Goal: Task Accomplishment & Management: Manage account settings

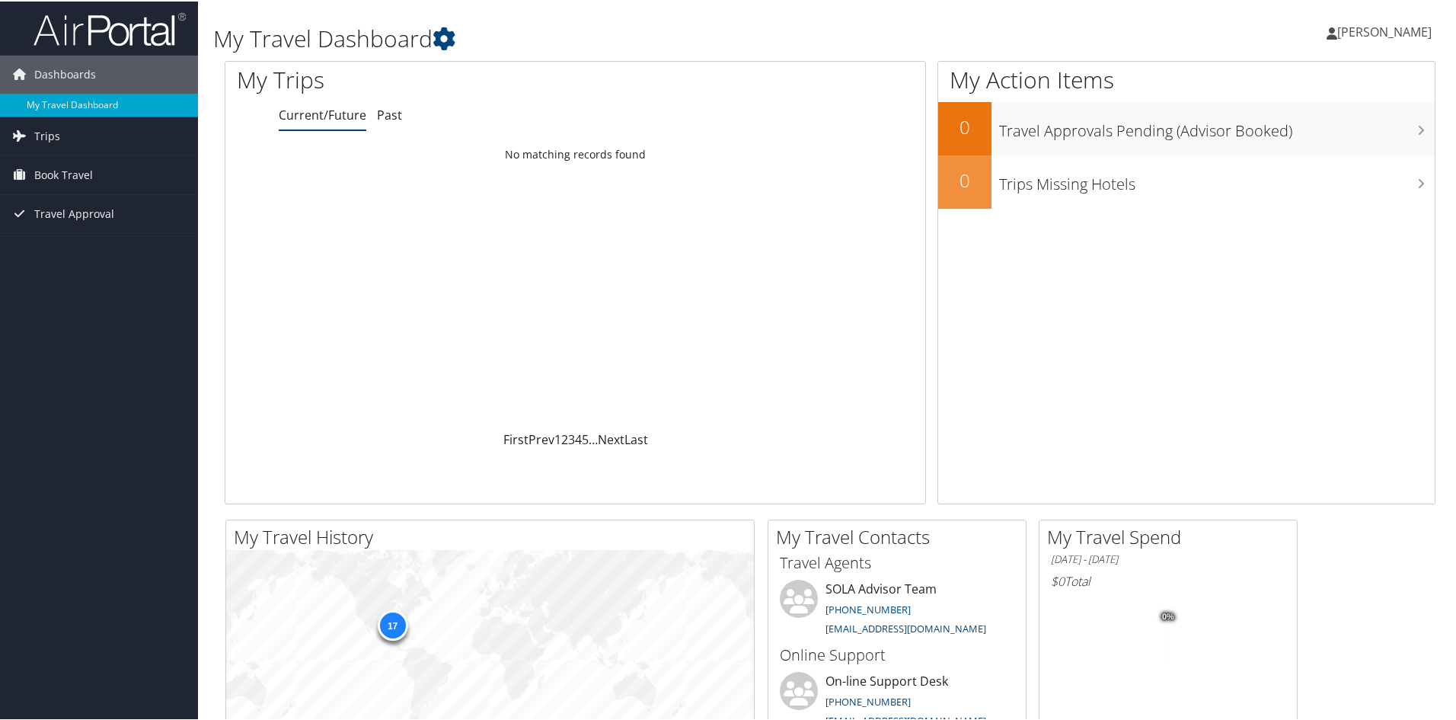
click at [332, 110] on link "Current/Future" at bounding box center [323, 113] width 88 height 17
click at [82, 120] on link "Trips" at bounding box center [99, 135] width 198 height 38
click at [62, 166] on link "Current/Future Trips" at bounding box center [99, 165] width 198 height 23
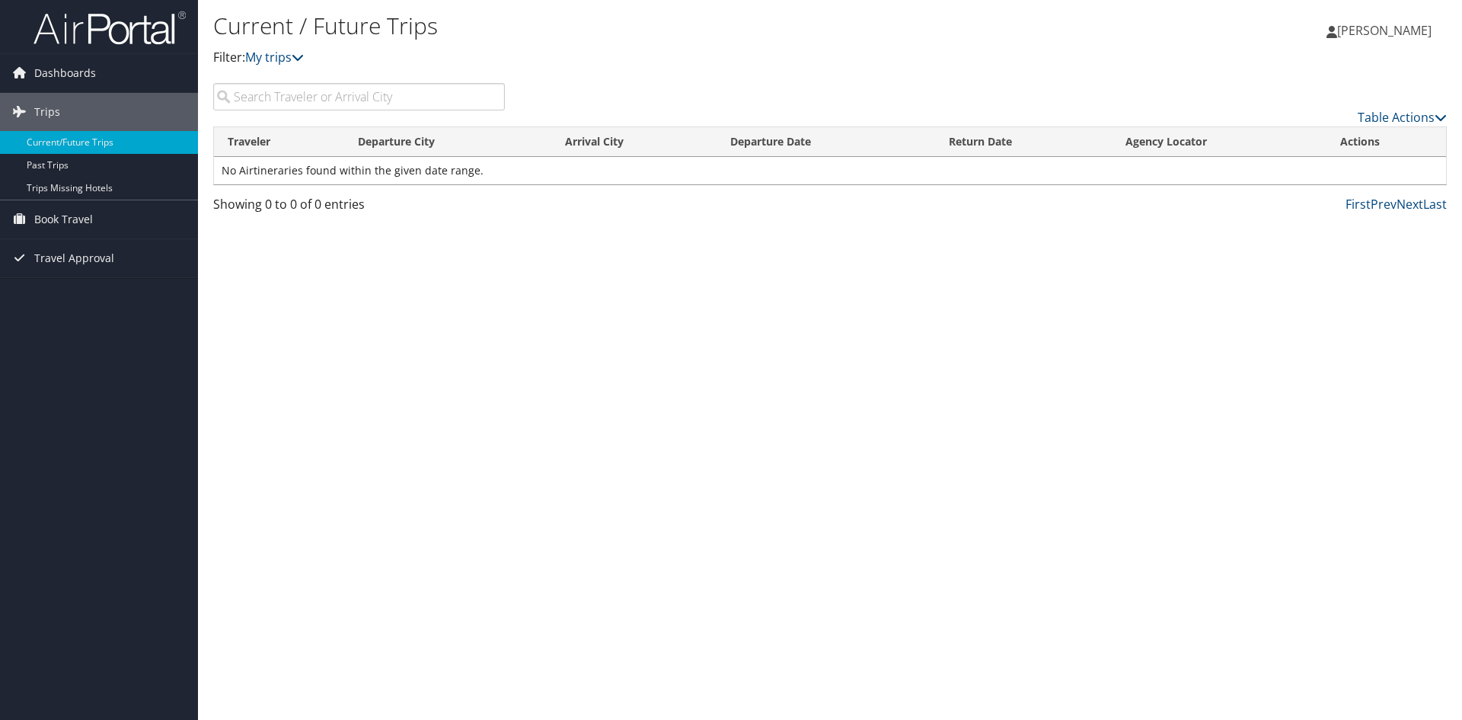
click at [263, 100] on input "search" at bounding box center [359, 96] width 292 height 27
type input "evans Gerald"
click at [424, 236] on div "Current / Future Trips Filter: My trips Gerald Evans Gerald Evans My Settings T…" at bounding box center [830, 360] width 1264 height 720
click at [68, 250] on span "Travel Approval" at bounding box center [74, 258] width 80 height 38
click at [53, 305] on link "Approved Trips" at bounding box center [99, 311] width 198 height 23
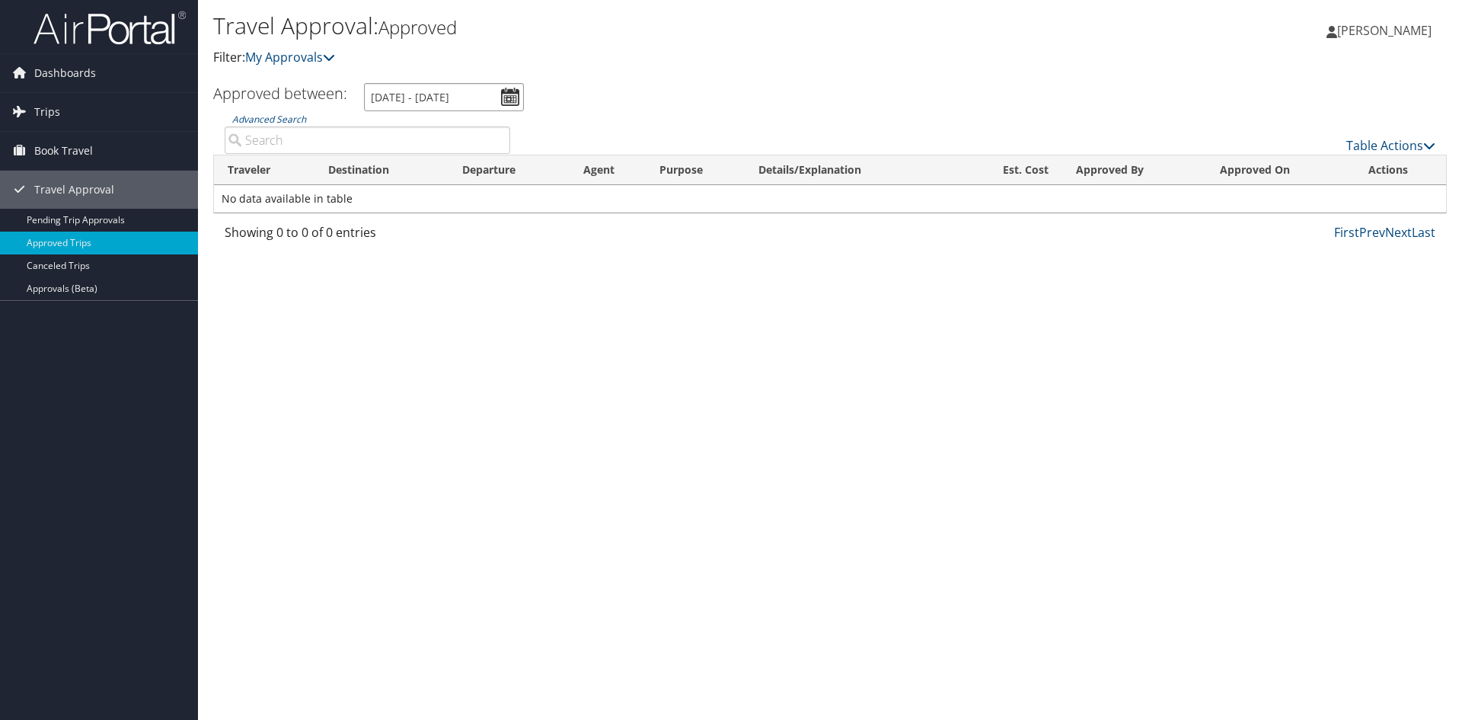
click at [509, 96] on input "8/4/2025 - 9/4/2025" at bounding box center [444, 97] width 160 height 28
click at [428, 97] on input "8/4/2025 - 9/4/2025" at bounding box center [444, 97] width 160 height 28
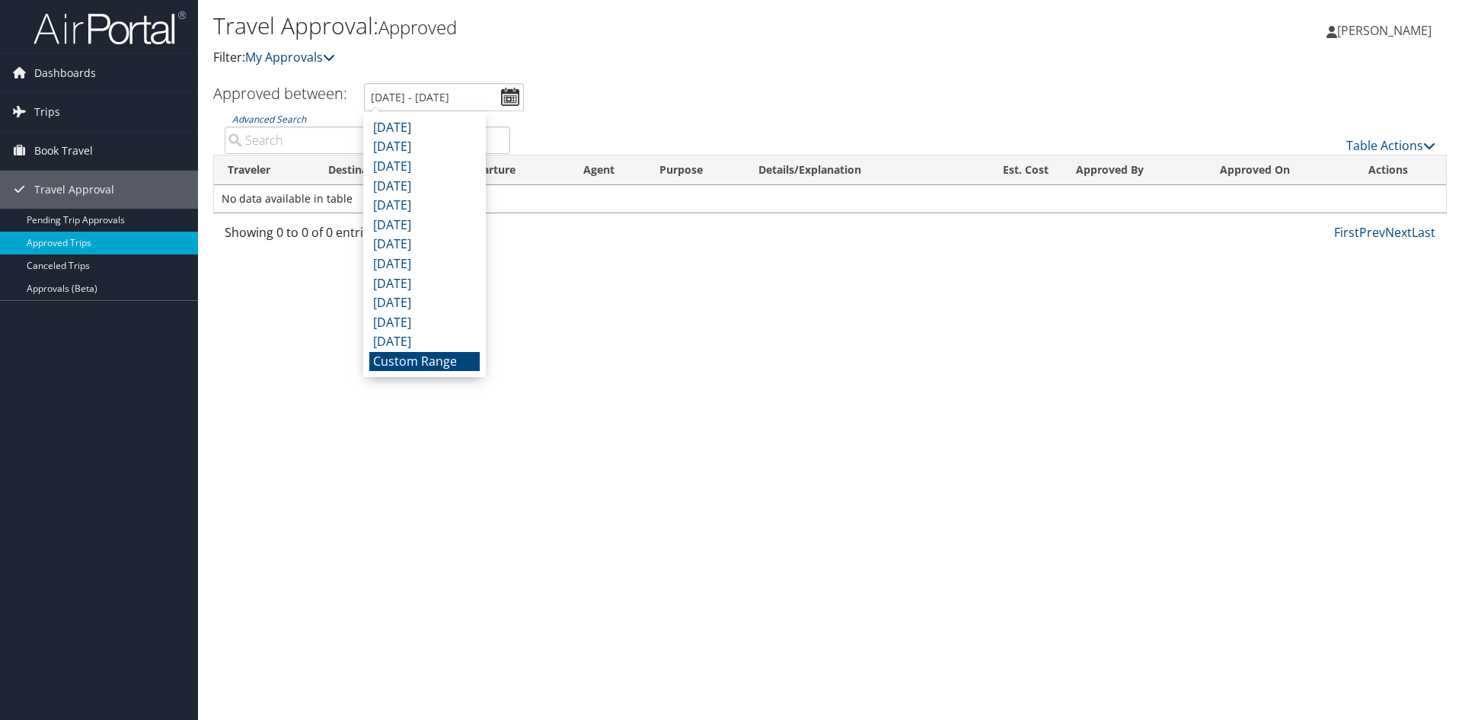
click at [448, 364] on li "Custom Range" at bounding box center [424, 362] width 110 height 20
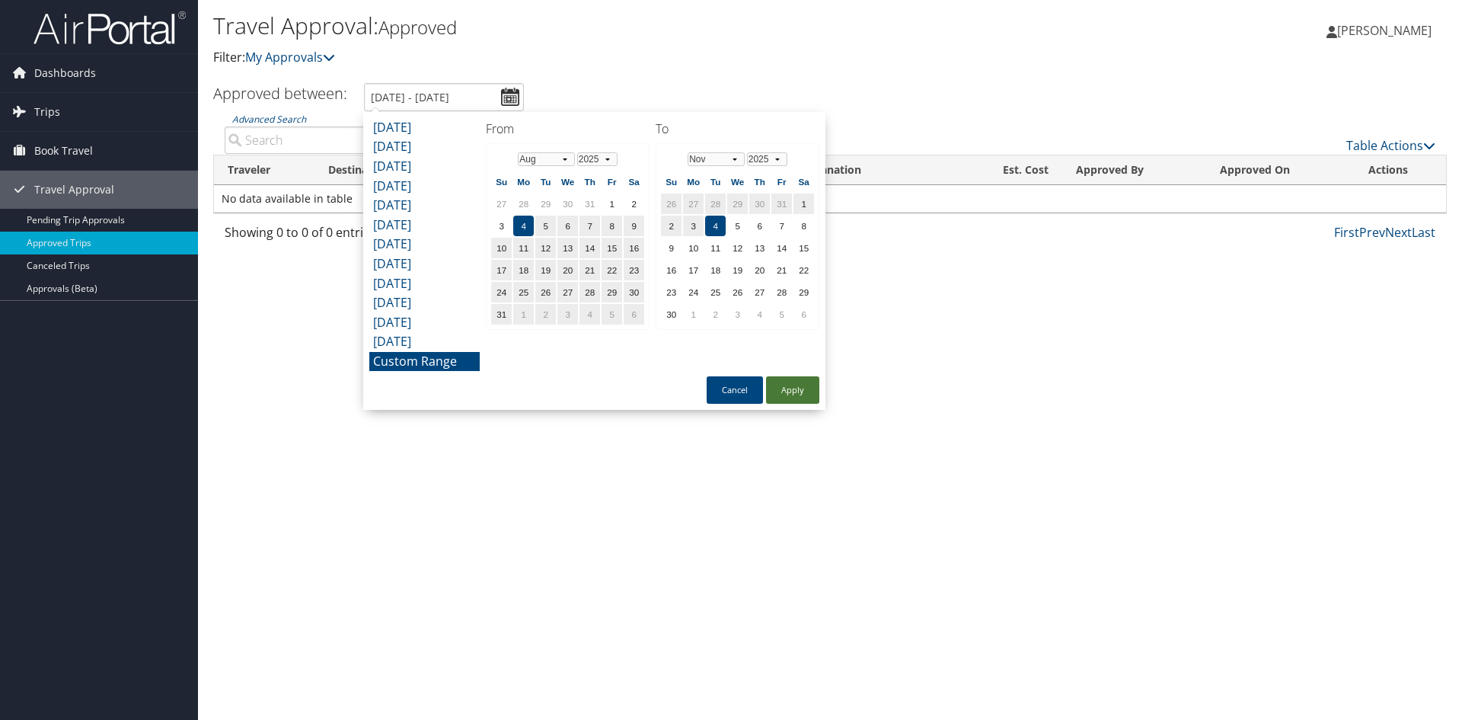
click at [786, 393] on button "Apply" at bounding box center [792, 389] width 53 height 27
type input "8/4/2025 - 11/4/2025"
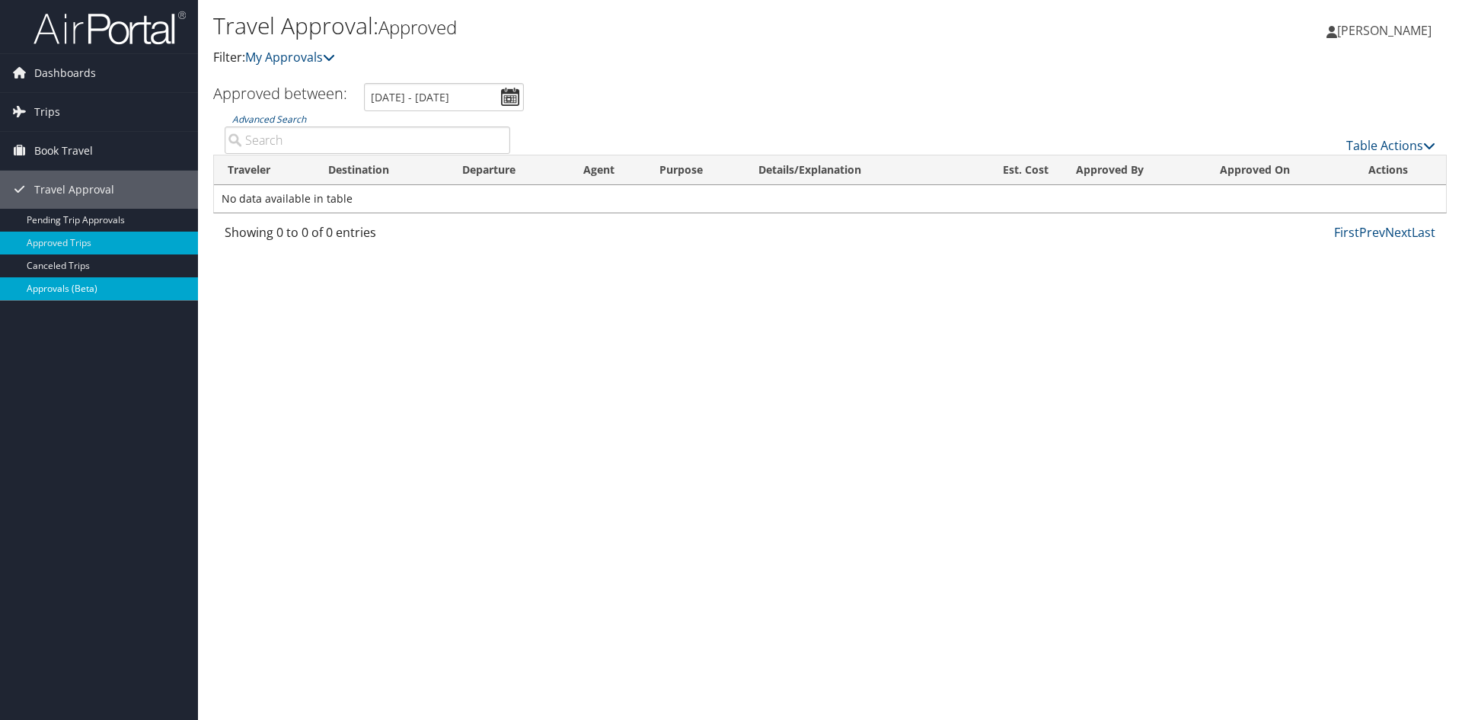
click at [61, 285] on link "Approvals (Beta)" at bounding box center [99, 288] width 198 height 23
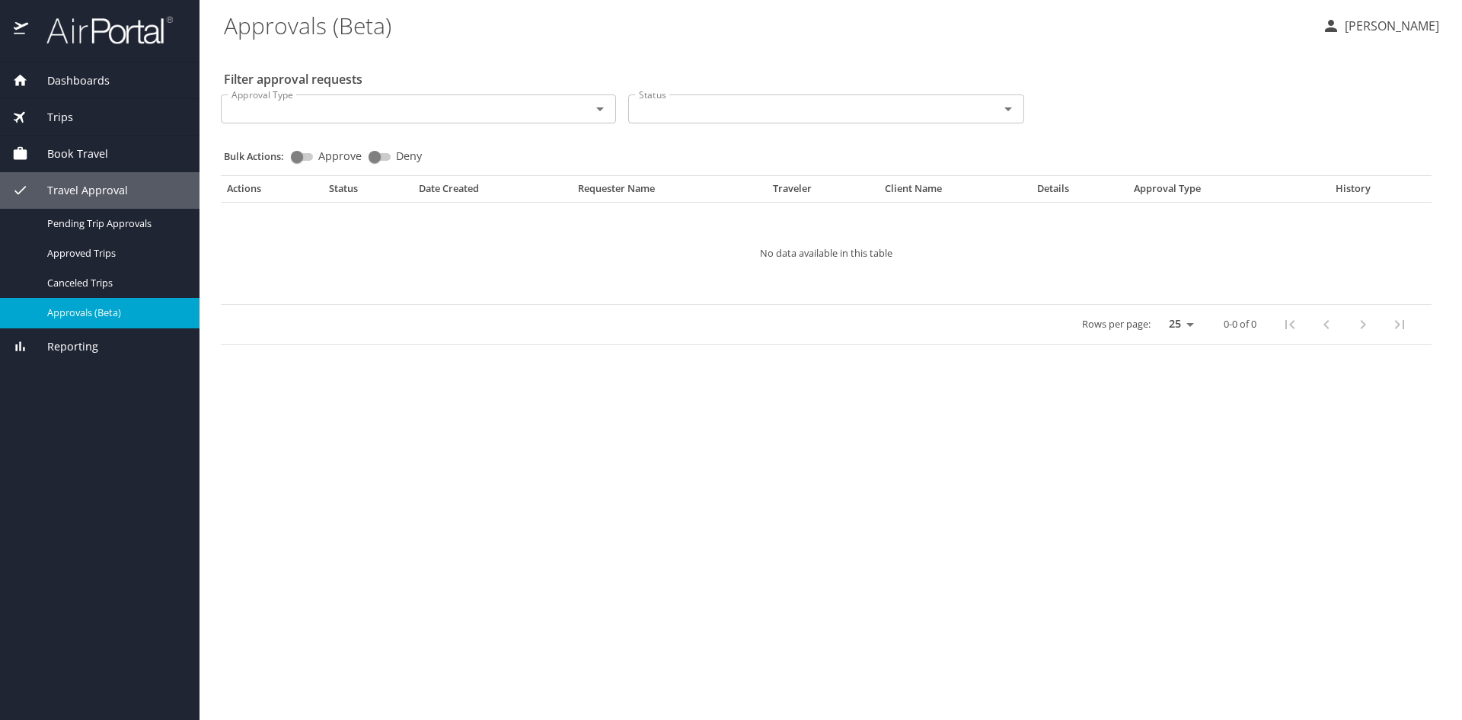
click at [115, 84] on div "Dashboards" at bounding box center [99, 80] width 175 height 17
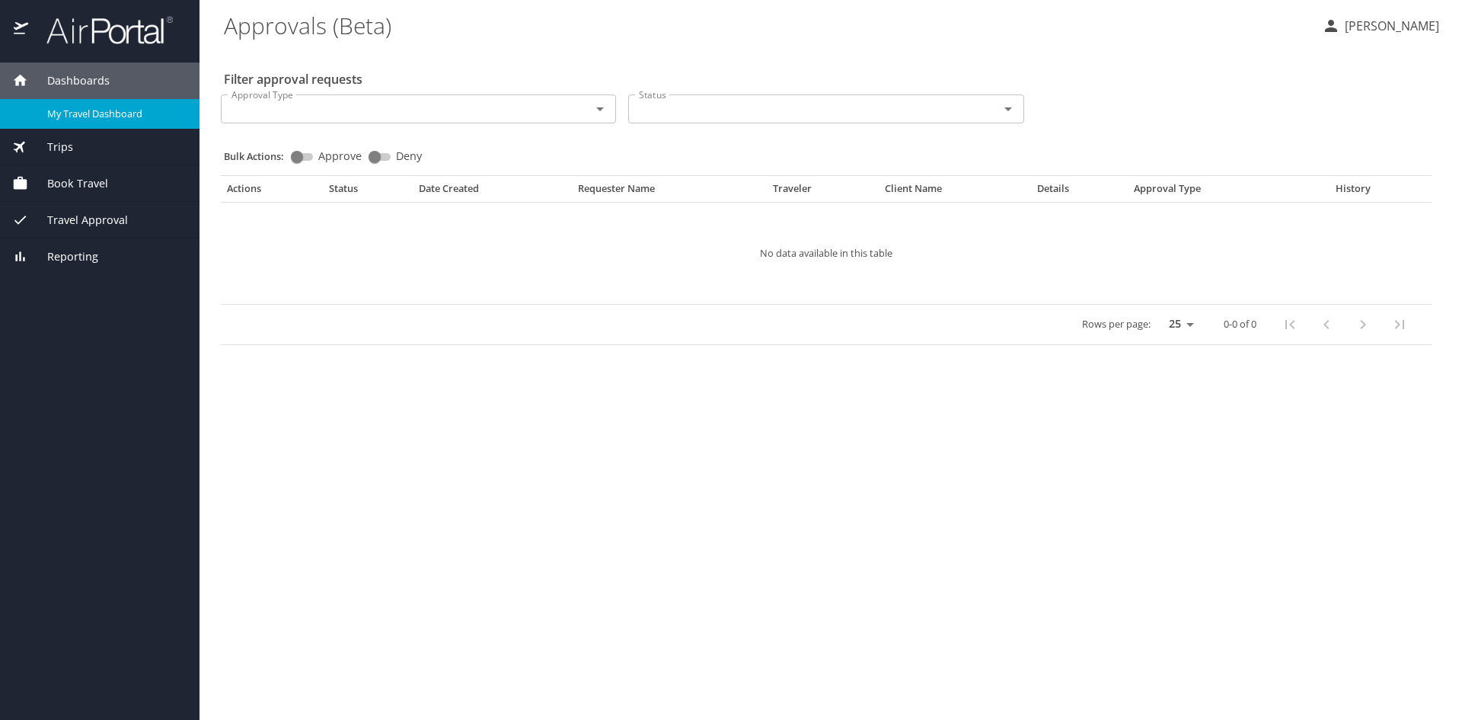
click at [83, 115] on span "My Travel Dashboard" at bounding box center [114, 114] width 134 height 14
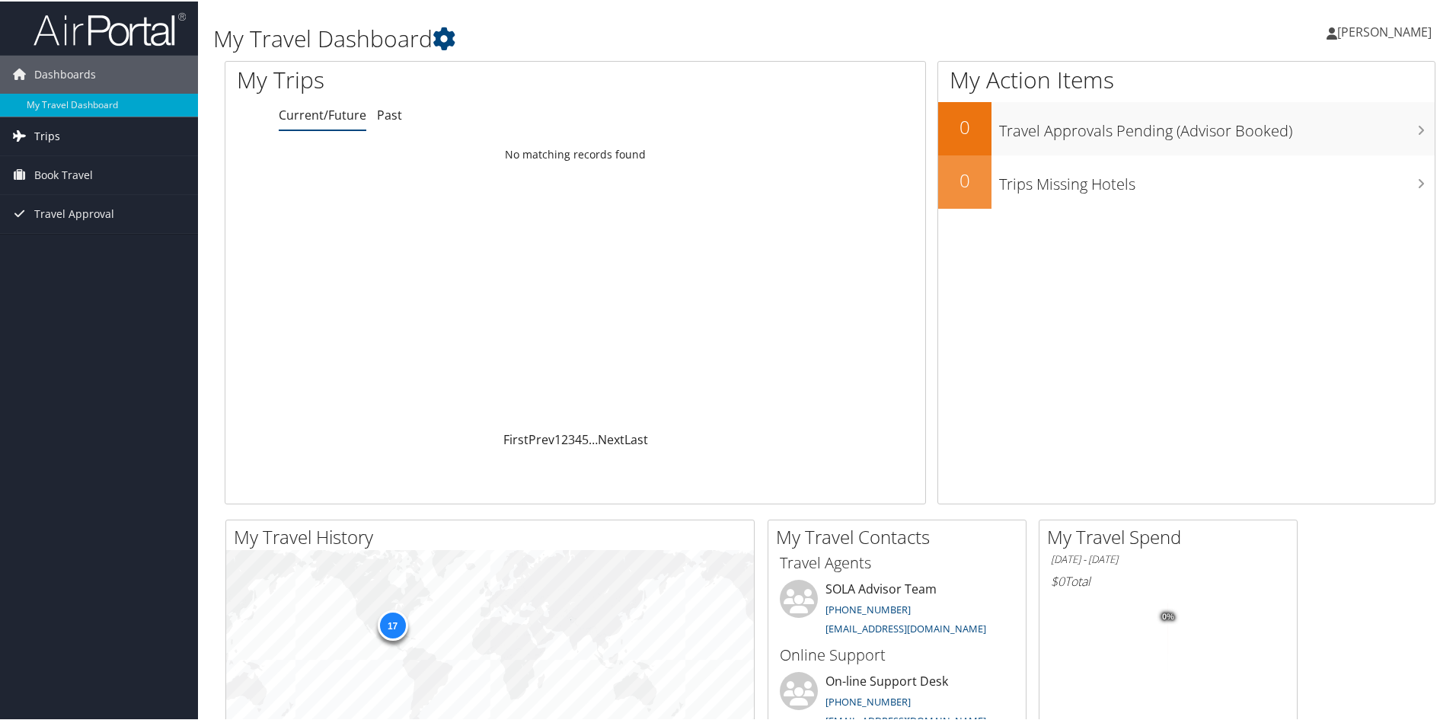
click at [45, 135] on span "Trips" at bounding box center [47, 135] width 26 height 38
click at [48, 158] on link "Current/Future Trips" at bounding box center [99, 165] width 198 height 23
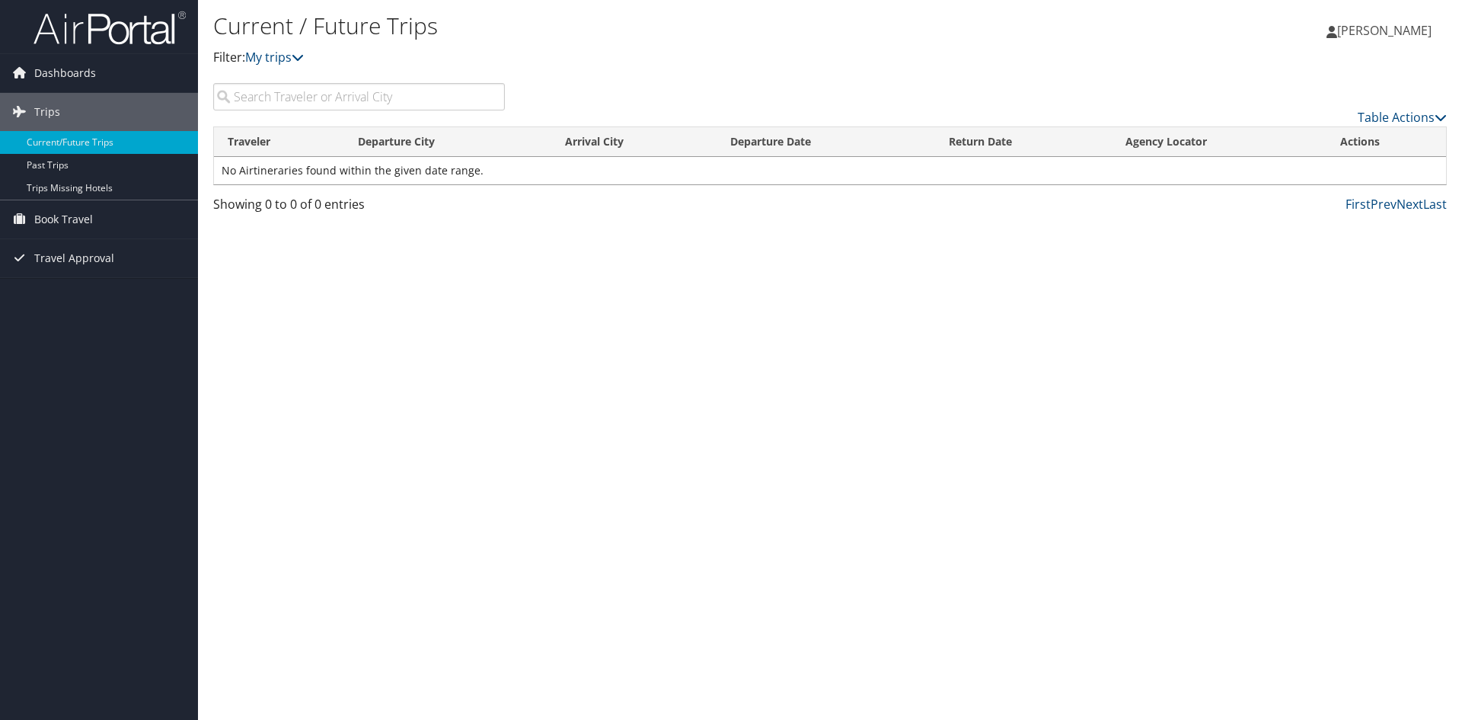
click at [277, 102] on input "search" at bounding box center [359, 96] width 292 height 27
type input "[GEOGRAPHIC_DATA]"
click at [1371, 28] on span "[PERSON_NAME]" at bounding box center [1384, 30] width 94 height 17
click at [1319, 132] on link "View Travel Profile" at bounding box center [1346, 136] width 170 height 26
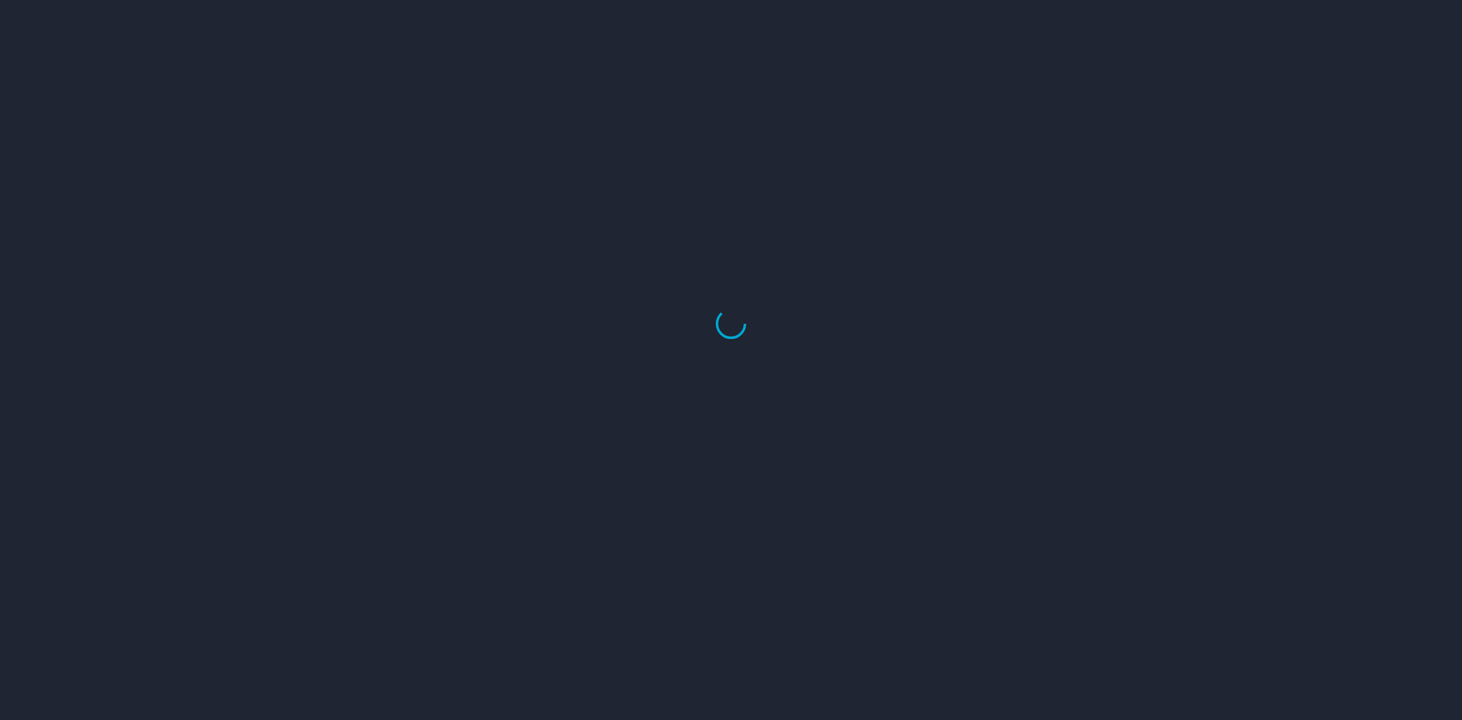
select select "US"
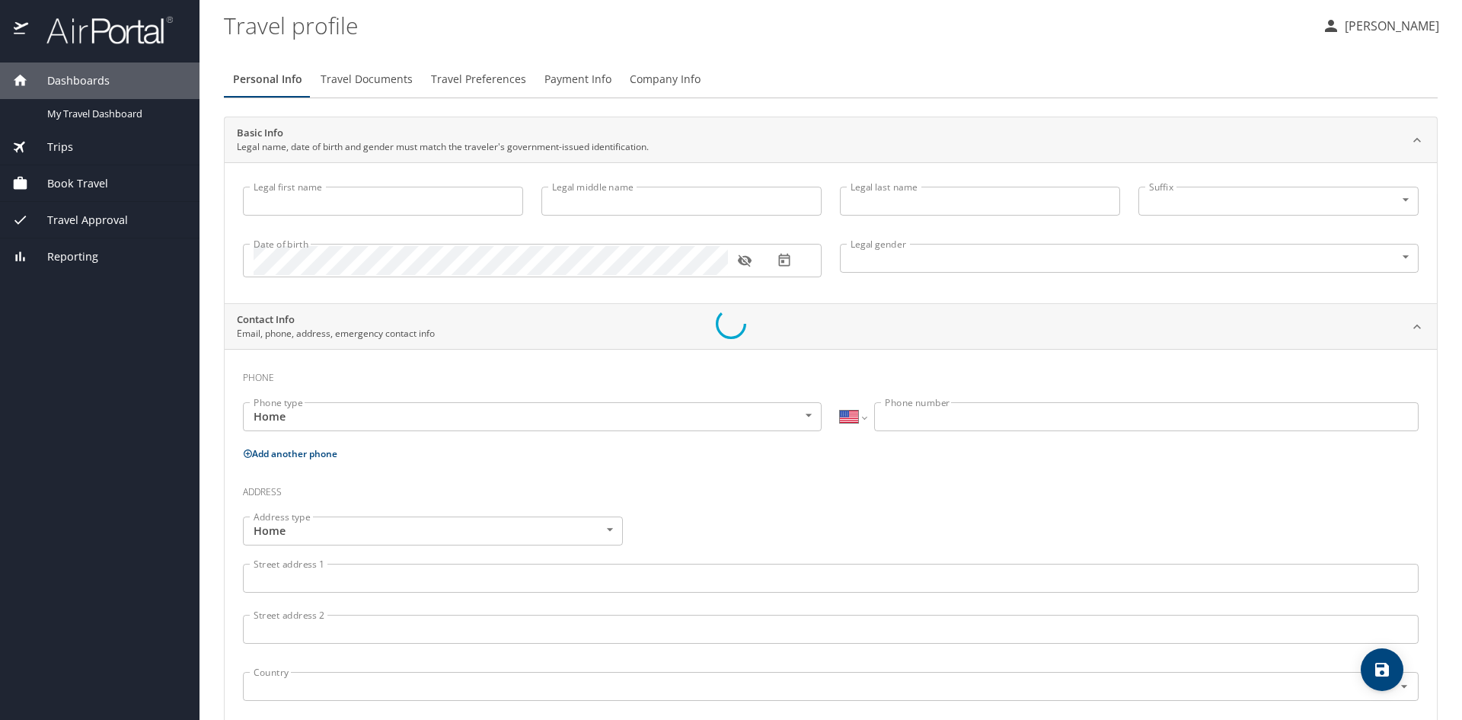
type input "Gerald"
type input "Holderith"
type input "Evans"
type input "Male"
type input "Mary R."
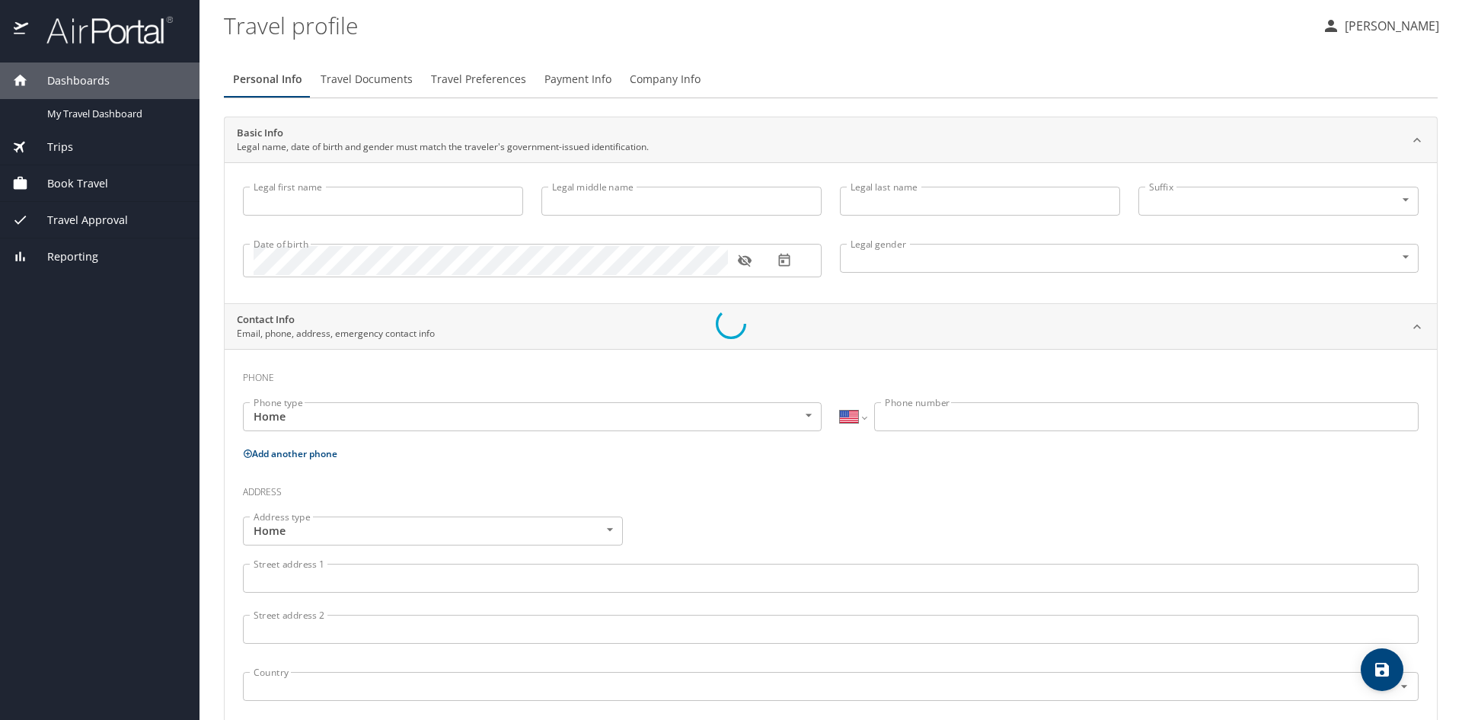
type input "Evans"
type input "(504) 301-5371"
select select "US"
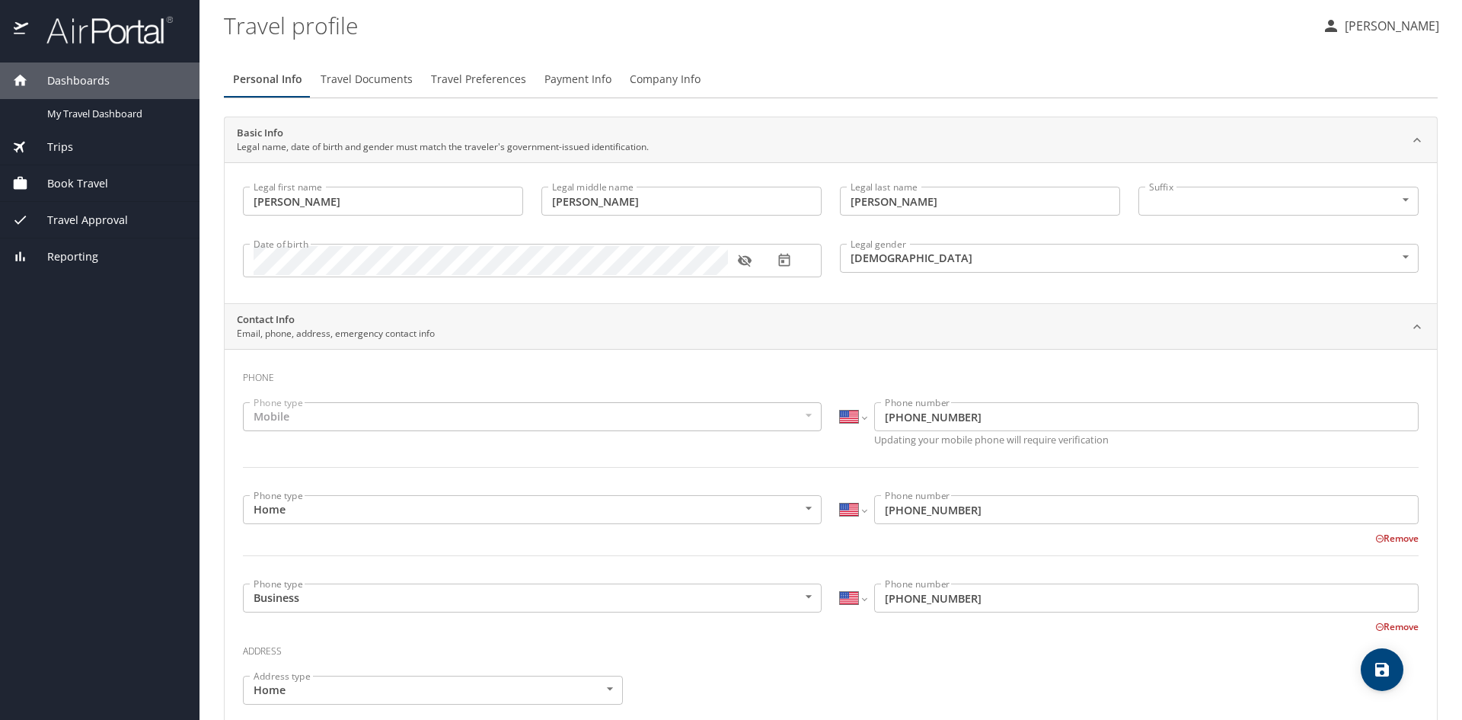
click at [46, 145] on span "Trips" at bounding box center [50, 147] width 45 height 17
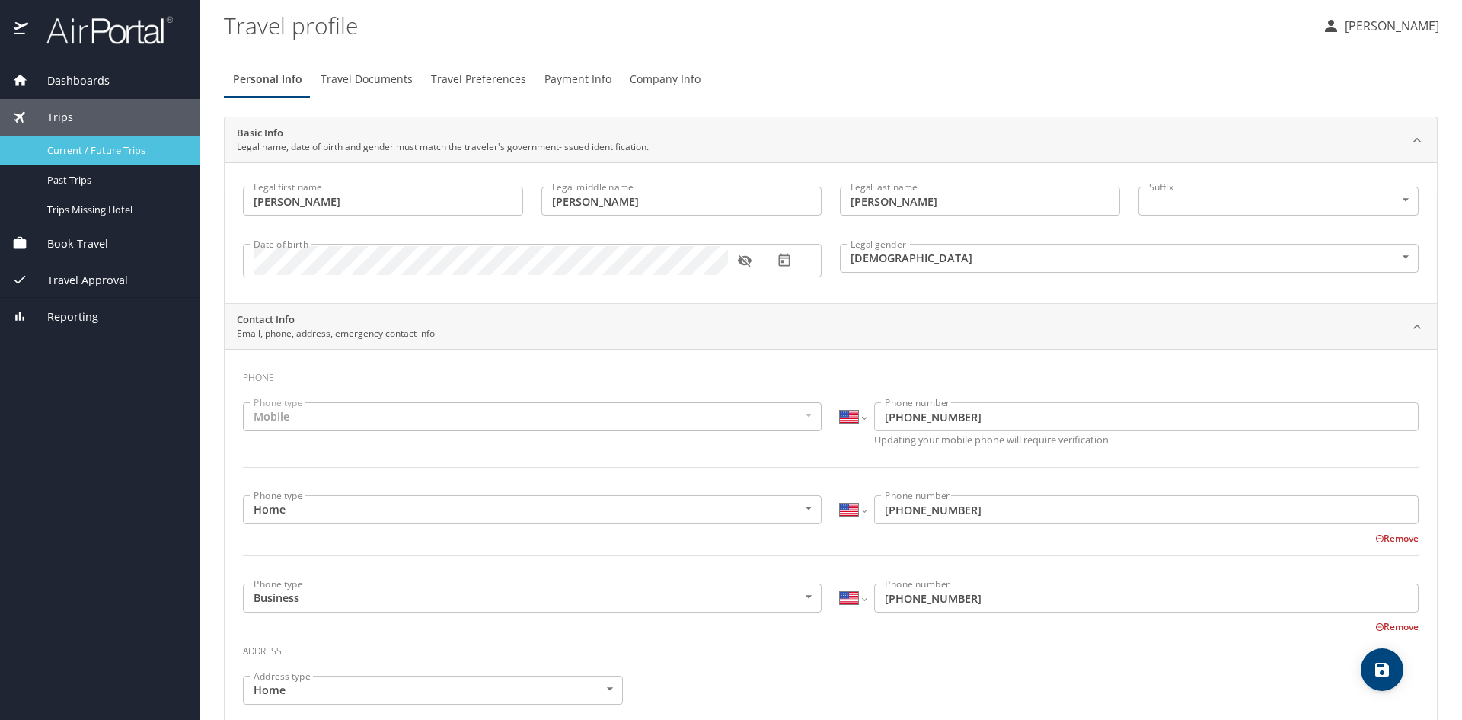
click at [110, 147] on span "Current / Future Trips" at bounding box center [114, 150] width 134 height 14
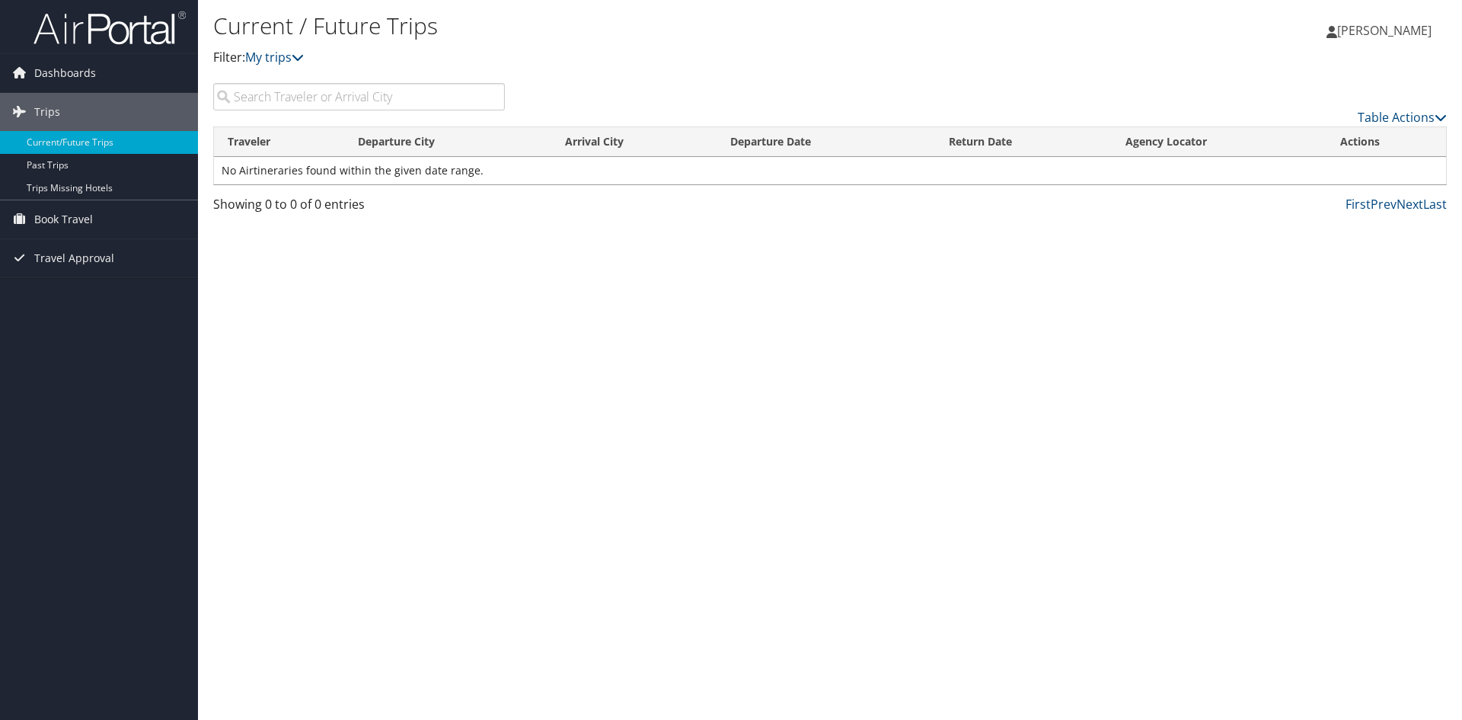
click at [1186, 143] on th "Agency Locator" at bounding box center [1219, 142] width 215 height 30
click at [299, 170] on td "No Airtineraries found within the given date range." at bounding box center [830, 170] width 1232 height 27
click at [383, 141] on th "Departure City" at bounding box center [447, 142] width 207 height 30
click at [301, 97] on input "search" at bounding box center [359, 96] width 292 height 27
drag, startPoint x: 1461, startPoint y: 3, endPoint x: 1097, endPoint y: 289, distance: 462.6
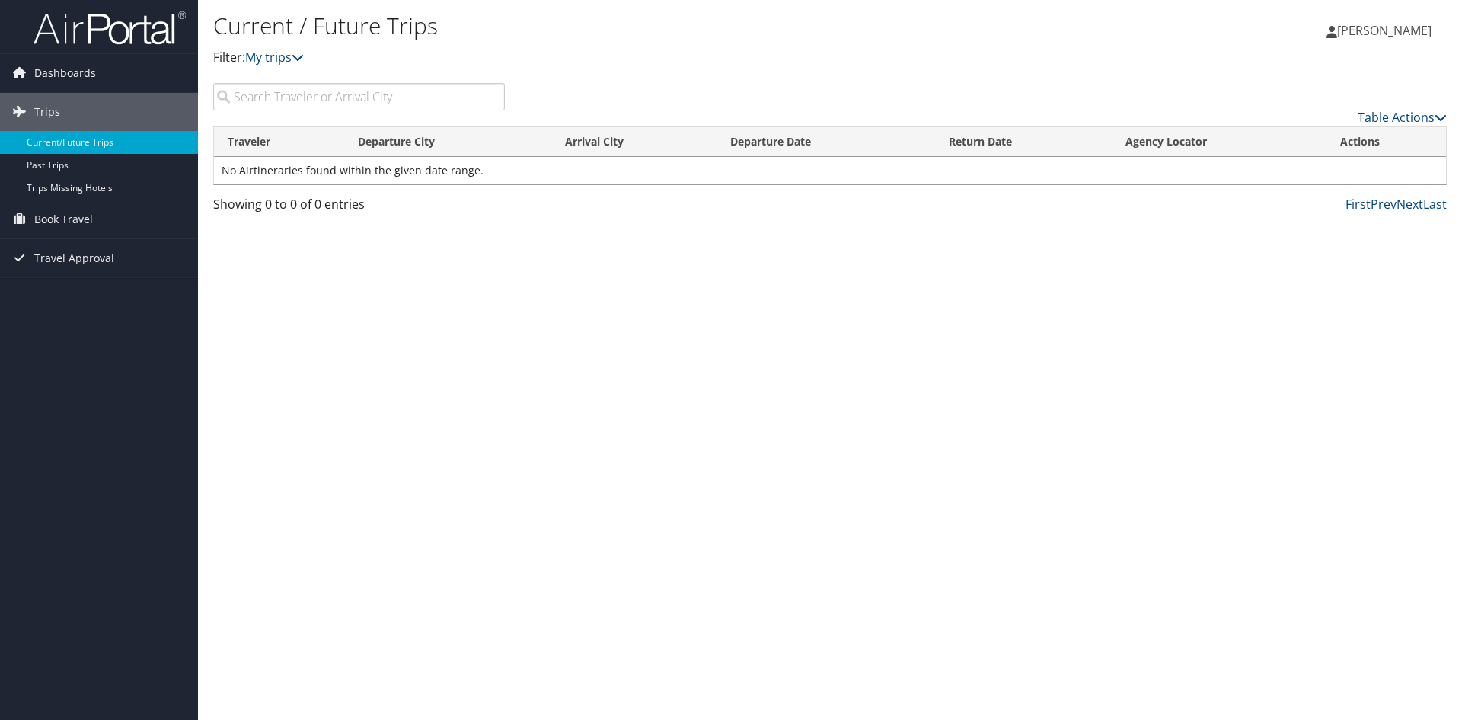
click at [1093, 295] on div "Current / Future Trips Filter: My trips [PERSON_NAME] [PERSON_NAME] My Settings…" at bounding box center [830, 360] width 1264 height 720
